Goal: Complete application form: Complete application form

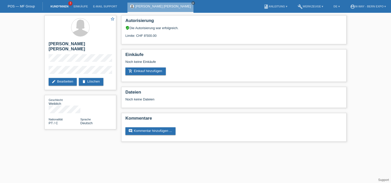
click at [61, 6] on link "Kund*innen" at bounding box center [59, 6] width 23 height 3
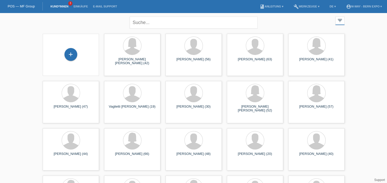
click at [83, 51] on div "+" at bounding box center [71, 55] width 48 height 14
click at [66, 55] on div "+" at bounding box center [71, 54] width 12 height 9
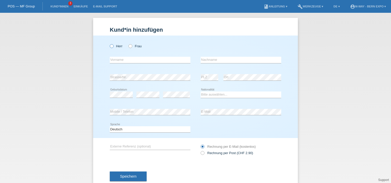
click at [109, 43] on icon at bounding box center [109, 43] width 0 height 0
click at [110, 46] on input "Herr" at bounding box center [111, 45] width 3 height 3
radio input "true"
click at [136, 59] on input "text" at bounding box center [150, 60] width 81 height 6
paste input "[PERSON_NAME]"
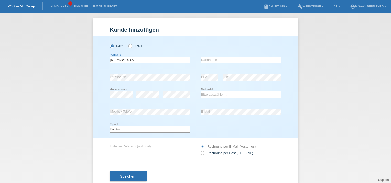
type input "[PERSON_NAME]"
click at [211, 60] on input "text" at bounding box center [240, 60] width 81 height 6
paste input "[PERSON_NAME]"
type input "[PERSON_NAME]"
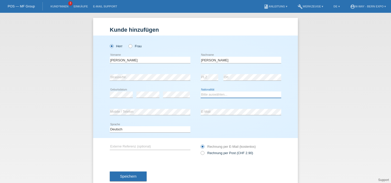
click at [210, 92] on select "Bitte auswählen... Schweiz Deutschland Liechtenstein Österreich ------------ Af…" at bounding box center [240, 94] width 81 height 6
select select "CH"
click at [200, 91] on select "Bitte auswählen... Schweiz Deutschland Liechtenstein Österreich ------------ Af…" at bounding box center [240, 94] width 81 height 6
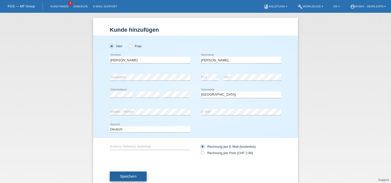
click at [121, 174] on button "Speichern" at bounding box center [128, 176] width 37 height 10
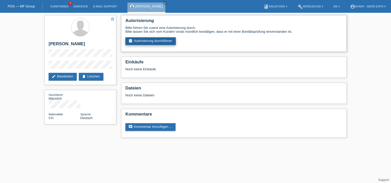
click at [166, 39] on link "assignment_turned_in Autorisierung durchführen" at bounding box center [150, 41] width 50 height 8
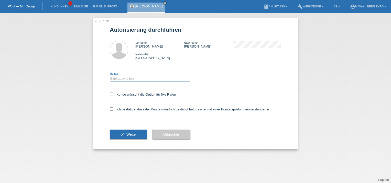
click at [132, 79] on select "Bitte auswählen CHF 1.00 - CHF 499.00 CHF 500.00 - CHF 1'999.00 CHF 2'000.00 - …" at bounding box center [150, 79] width 81 height 6
select select "3"
click at [110, 76] on select "Bitte auswählen CHF 1.00 - CHF 499.00 CHF 500.00 - CHF 1'999.00 CHF 2'000.00 - …" at bounding box center [150, 79] width 81 height 6
click at [111, 109] on icon at bounding box center [111, 108] width 3 height 3
click at [111, 109] on input "Ich bestätige, dass der Kunde mündlich bestätigt hat, dass er mit einer Bonität…" at bounding box center [111, 108] width 3 height 3
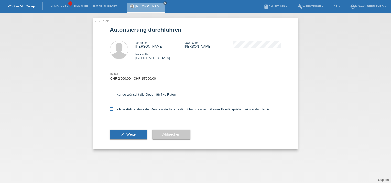
checkbox input "true"
click at [132, 136] on span "Weiter" at bounding box center [131, 134] width 10 height 4
